Goal: Task Accomplishment & Management: Use online tool/utility

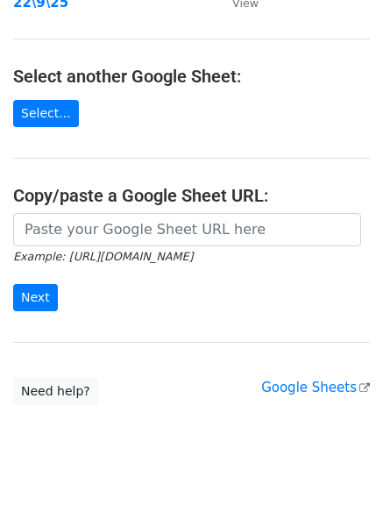
scroll to position [304, 0]
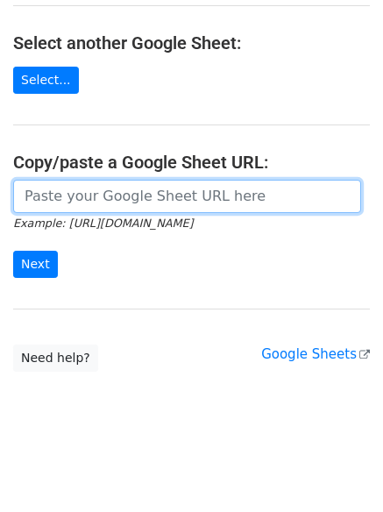
drag, startPoint x: 165, startPoint y: 189, endPoint x: 142, endPoint y: 213, distance: 32.8
click at [165, 189] on input "url" at bounding box center [187, 196] width 348 height 33
paste input "https://docs.google.com/spreadsheets/d/1LJyogEW81TERVKY5L9hXVjClz4yC2ErSh1xtZbo…"
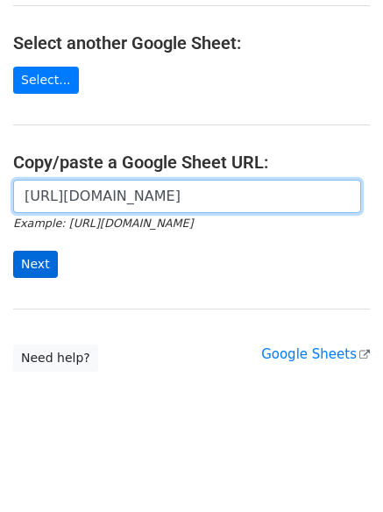
scroll to position [0, 368]
type input "https://docs.google.com/spreadsheets/d/1LJyogEW81TERVKY5L9hXVjClz4yC2ErSh1xtZbo…"
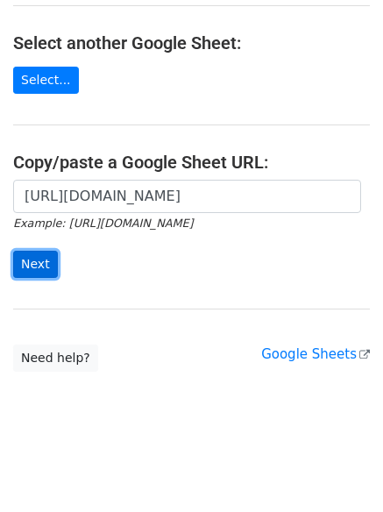
scroll to position [0, 0]
click at [37, 266] on input "Next" at bounding box center [35, 264] width 45 height 27
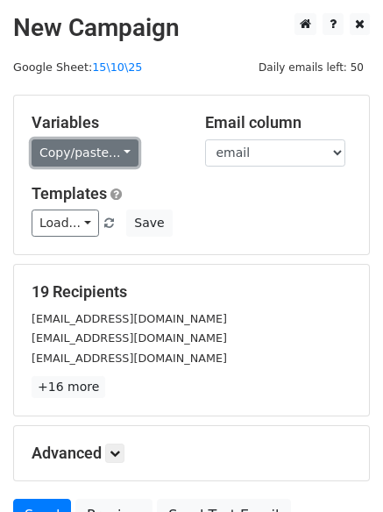
click at [94, 151] on link "Copy/paste..." at bounding box center [85, 152] width 107 height 27
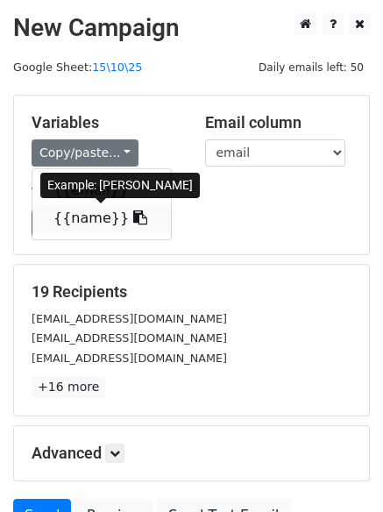
click at [77, 221] on link "{{name}}" at bounding box center [101, 218] width 138 height 28
